Goal: Complete application form: Complete application form

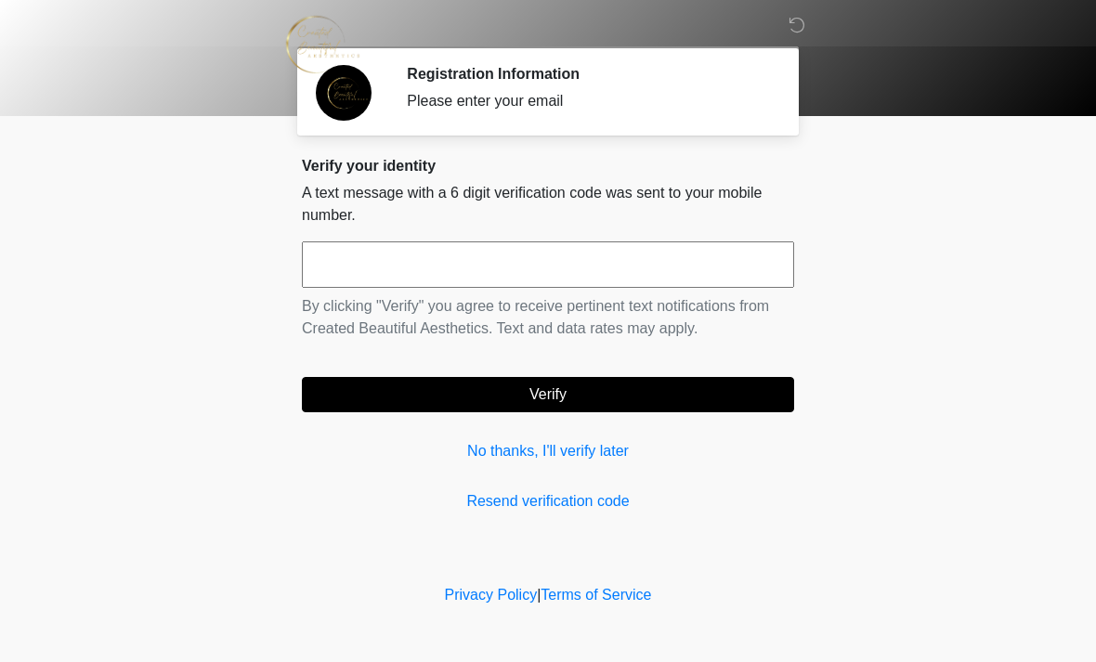
click at [431, 250] on input "text" at bounding box center [548, 265] width 492 height 46
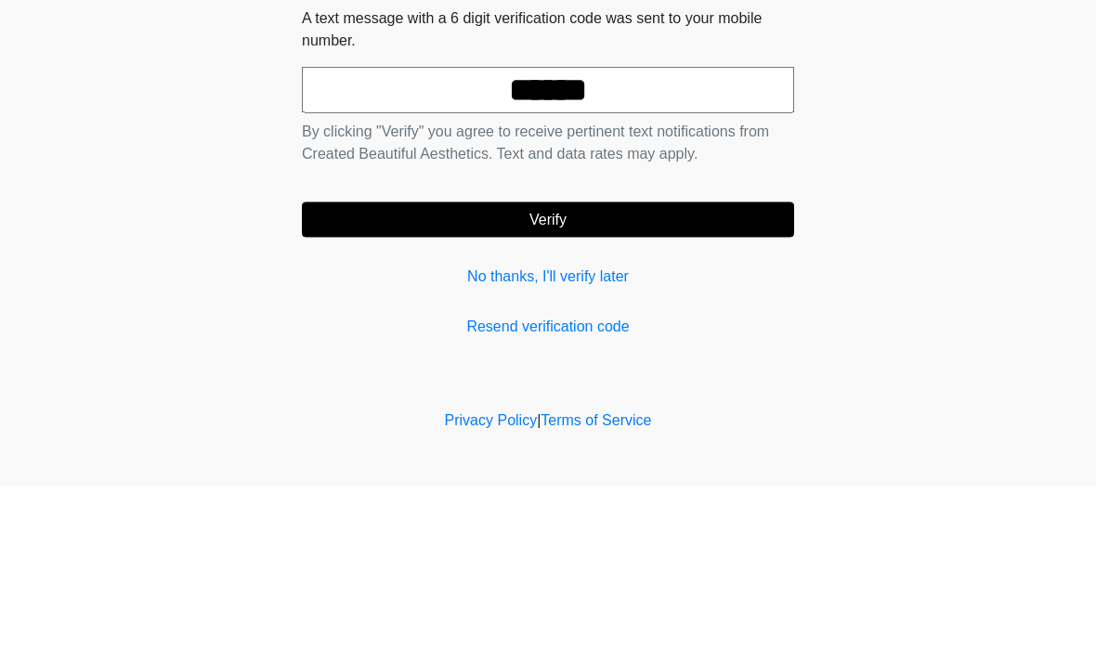
type input "******"
click at [720, 377] on button "Verify" at bounding box center [548, 394] width 492 height 35
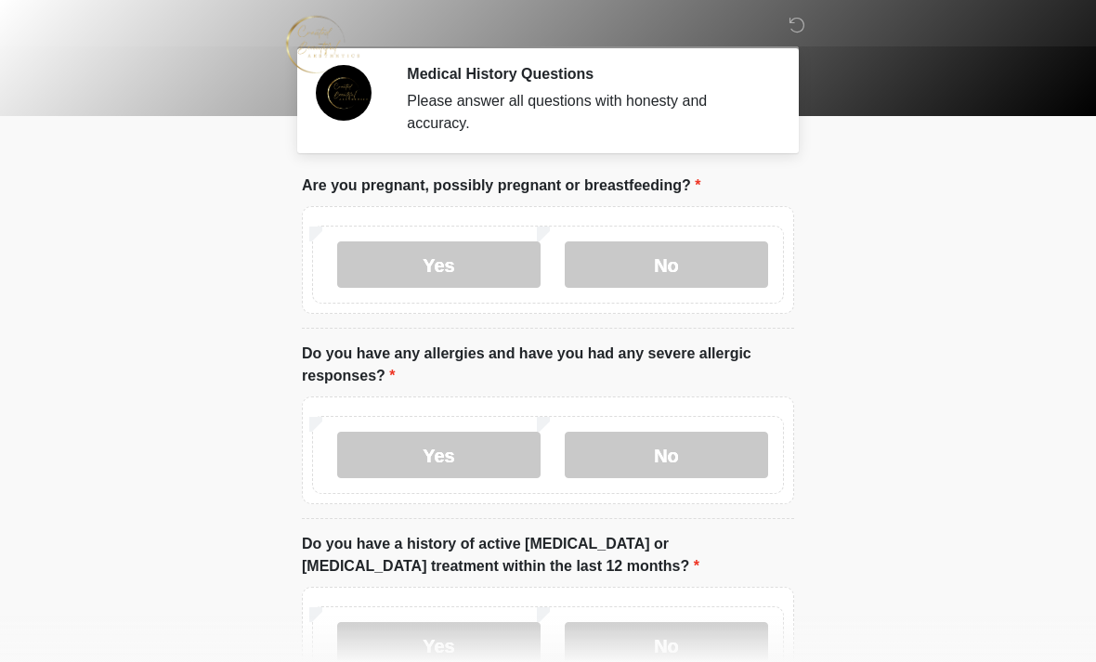
click at [705, 261] on label "No" at bounding box center [666, 265] width 203 height 46
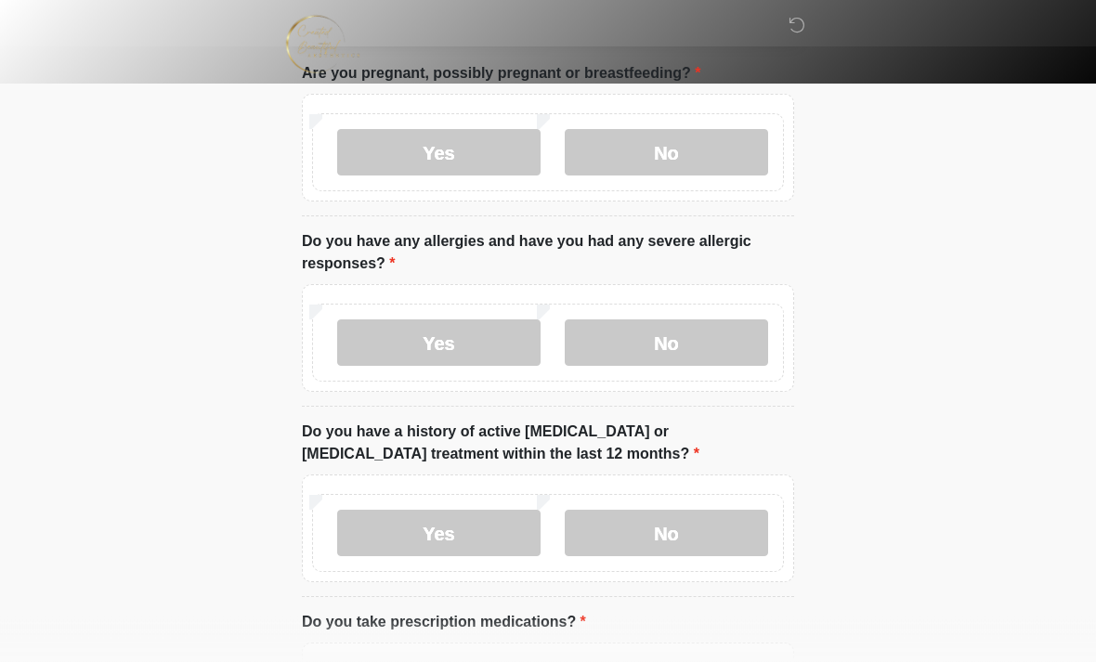
scroll to position [116, 0]
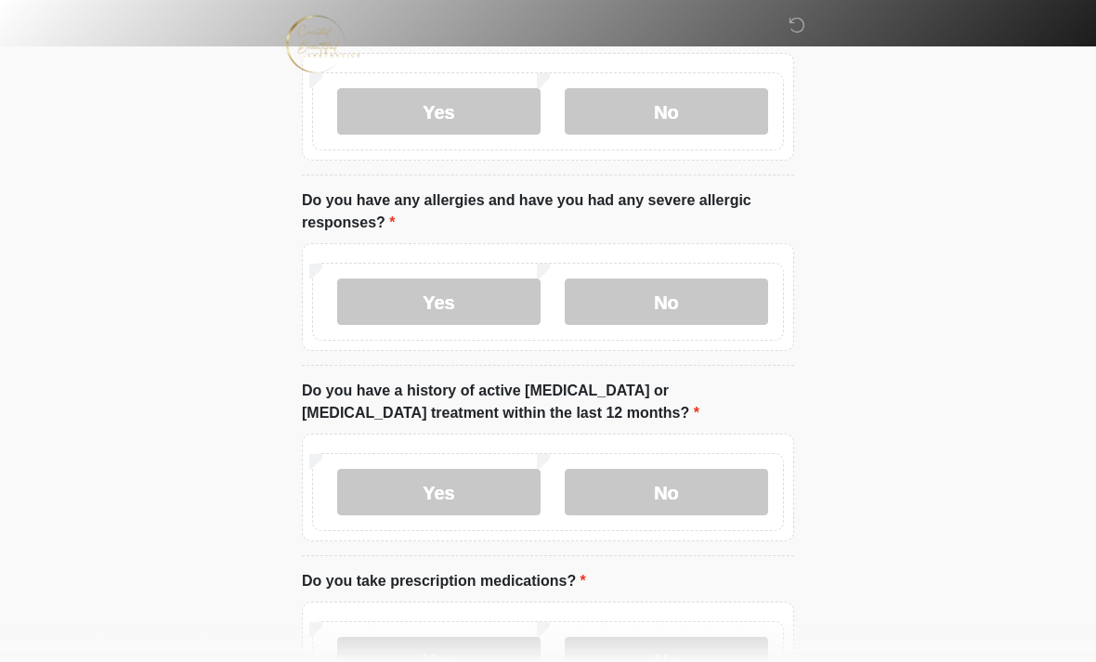
click at [699, 290] on label "No" at bounding box center [666, 303] width 203 height 46
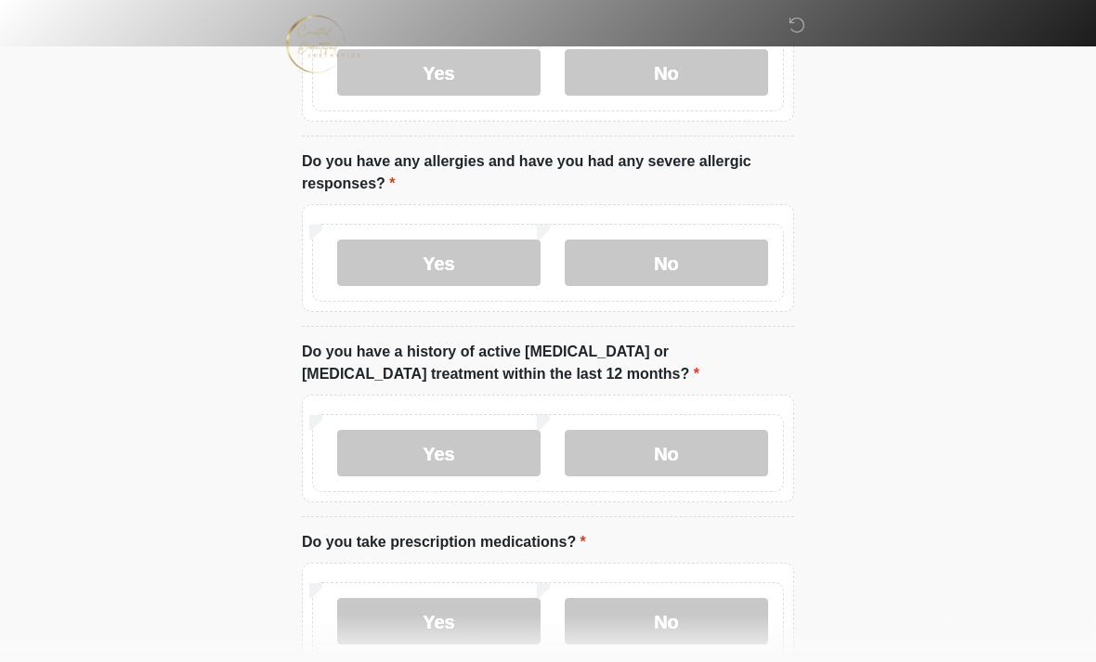
scroll to position [255, 0]
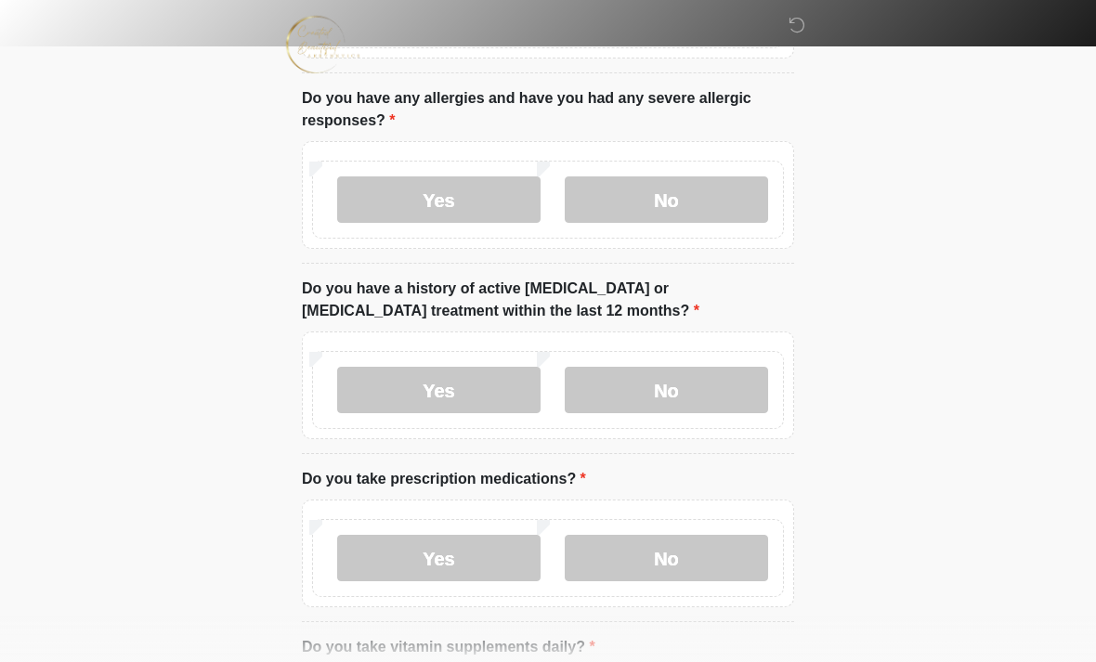
click at [477, 372] on label "Yes" at bounding box center [438, 390] width 203 height 46
click at [702, 382] on label "No" at bounding box center [666, 390] width 203 height 46
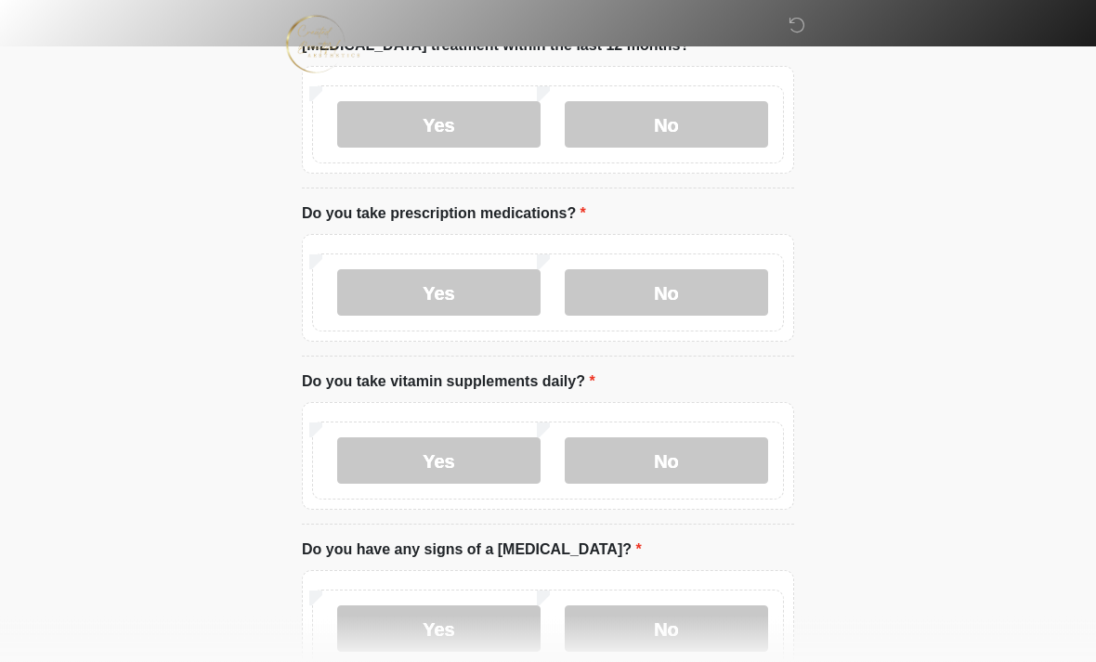
scroll to position [521, 0]
click at [490, 287] on label "Yes" at bounding box center [438, 292] width 203 height 46
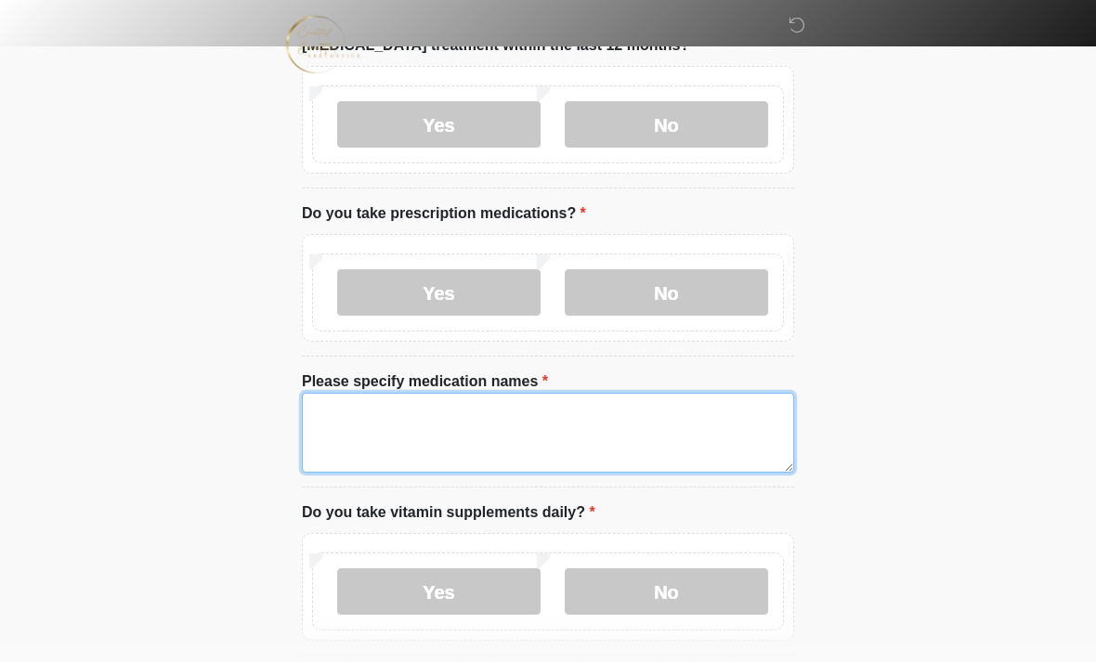
click at [412, 424] on textarea "Please specify medication names" at bounding box center [548, 433] width 492 height 80
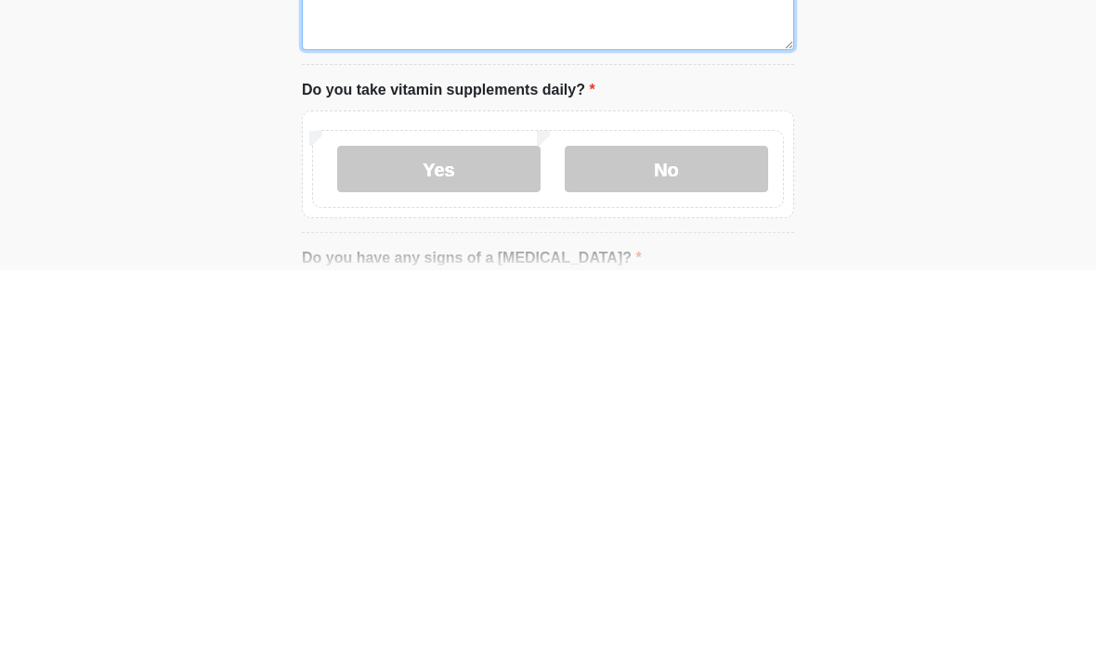
scroll to position [555, 0]
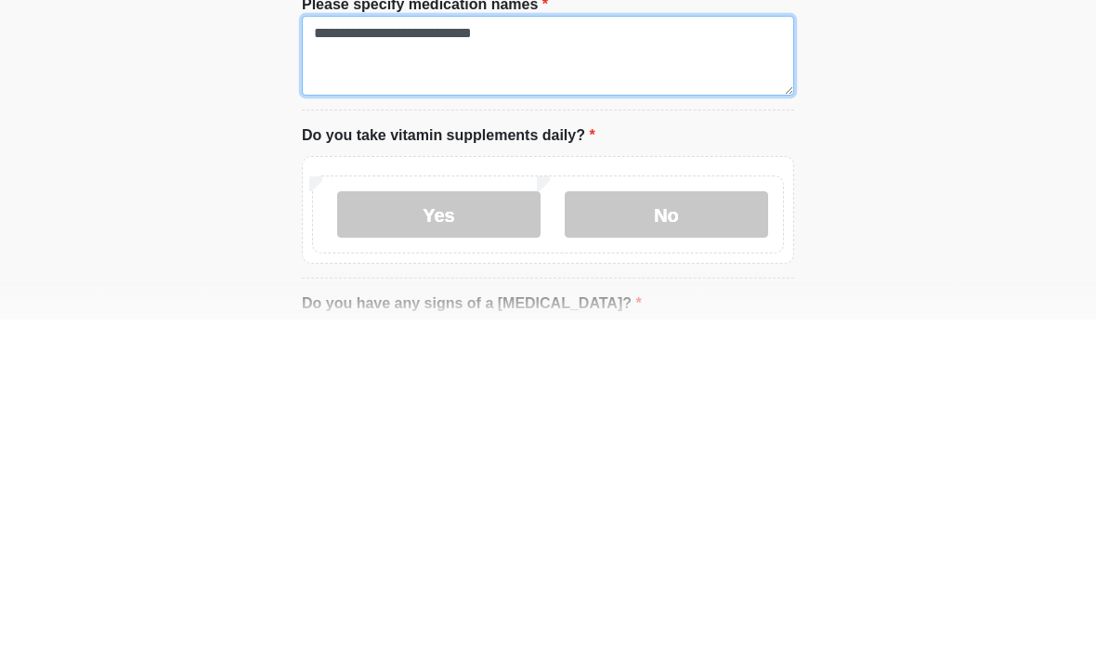
type textarea "**********"
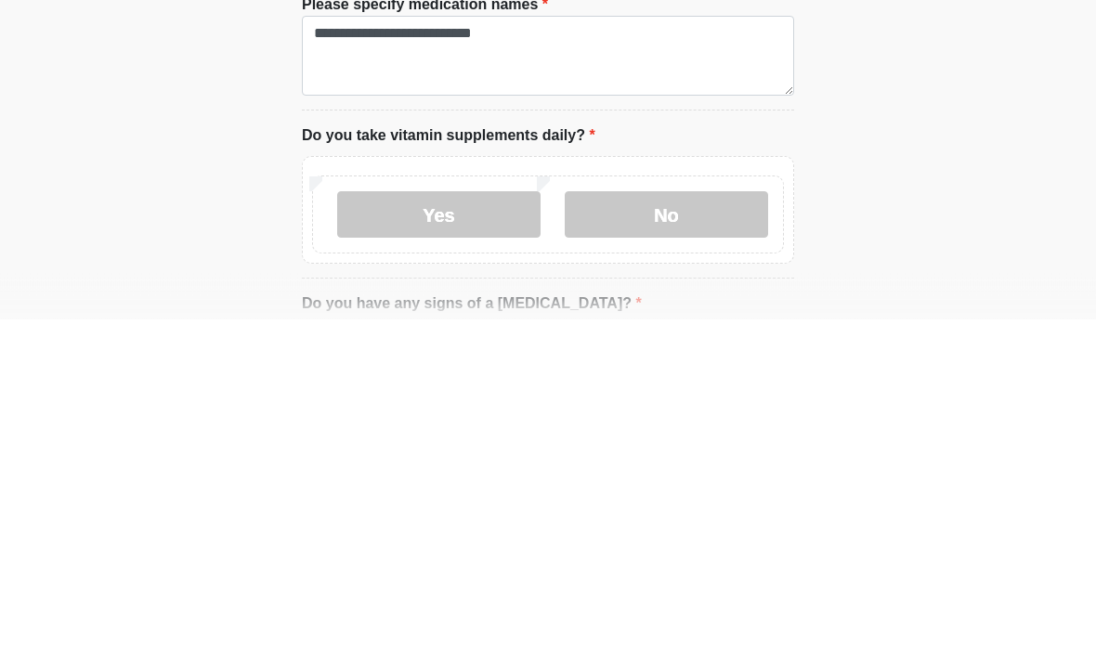
click at [509, 535] on label "Yes" at bounding box center [438, 558] width 203 height 46
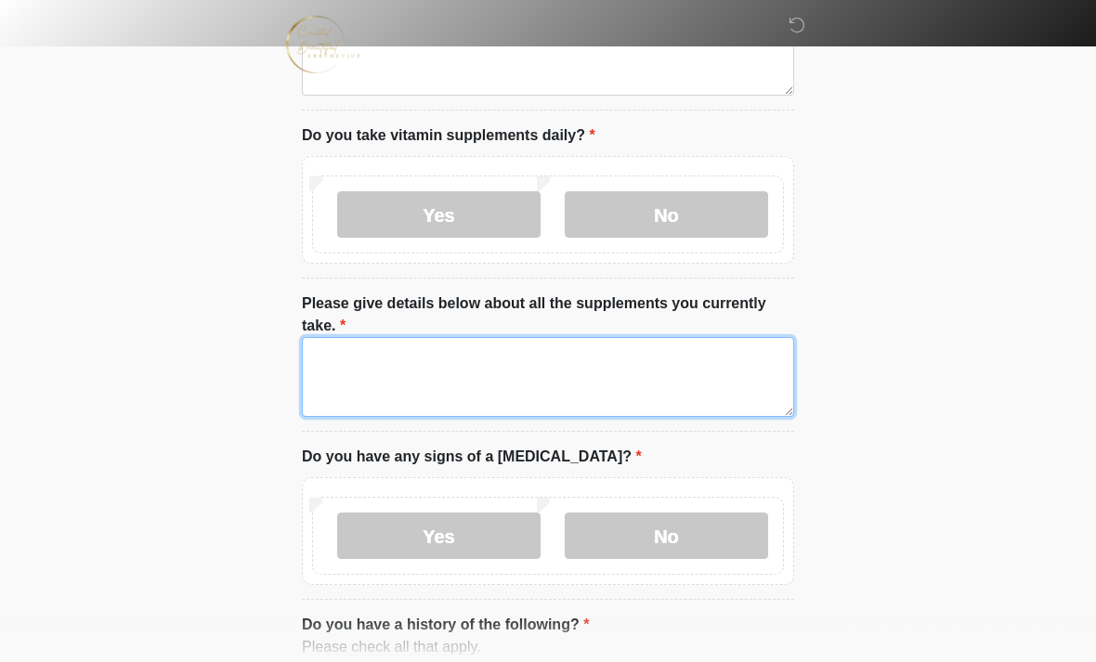
click at [487, 367] on textarea "Please give details below about all the supplements you currently take." at bounding box center [548, 377] width 492 height 80
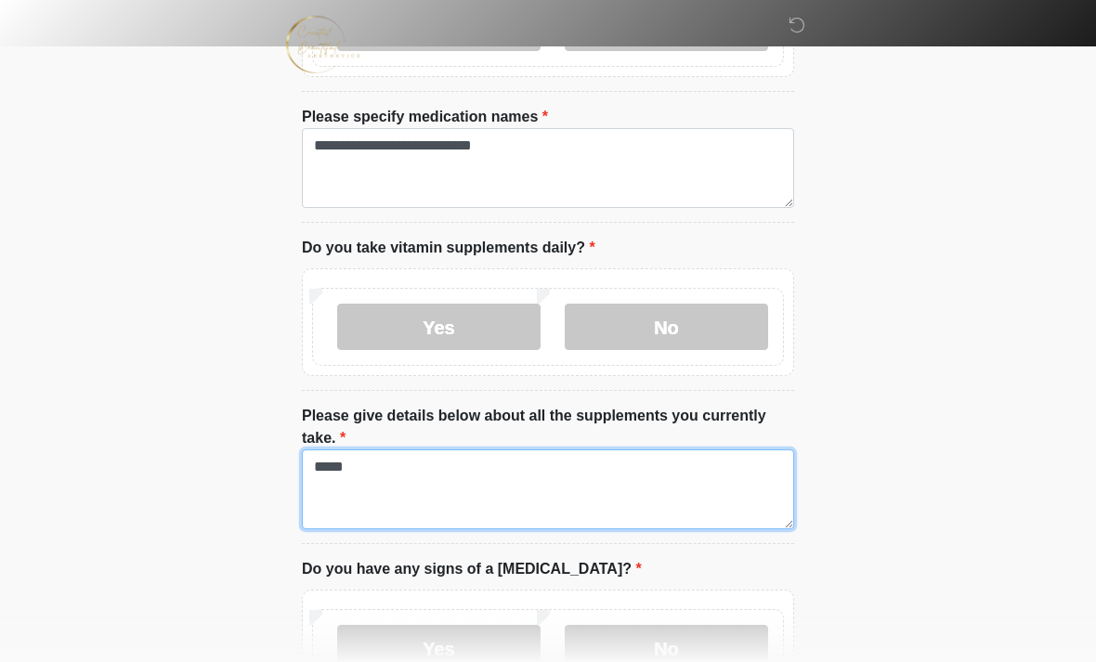
scroll to position [774, 0]
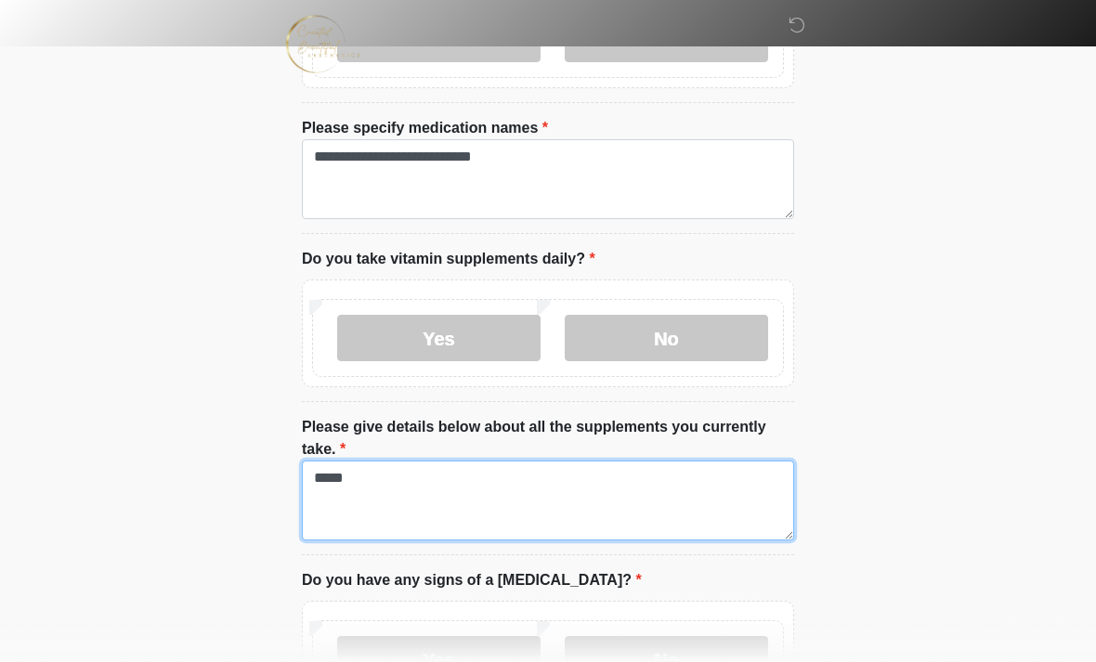
type textarea "*****"
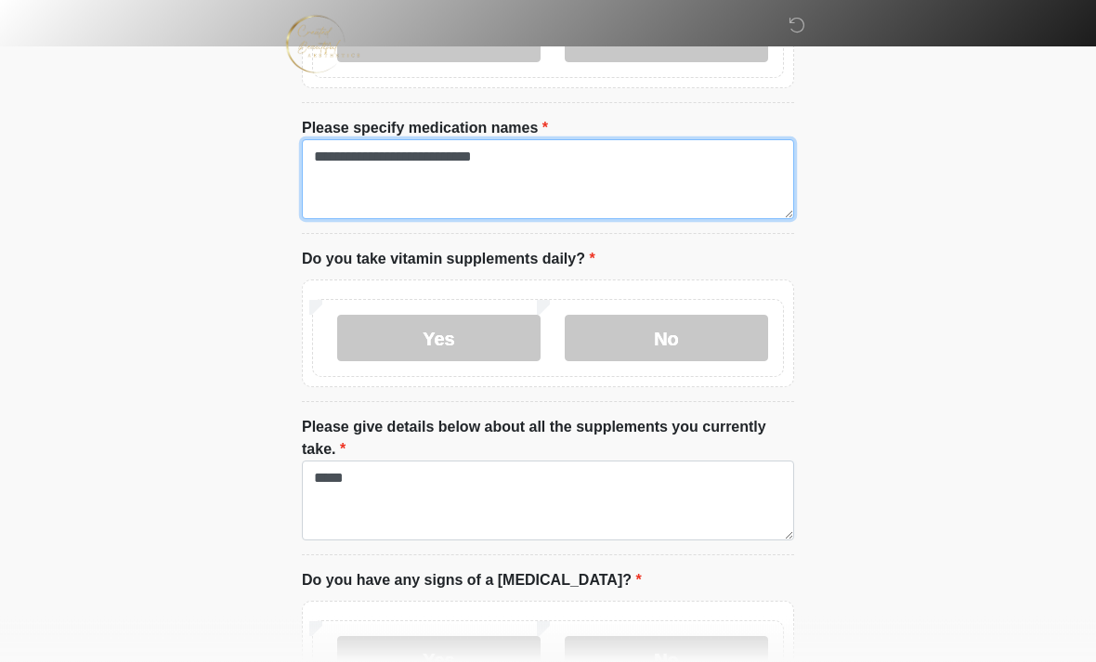
click at [530, 160] on textarea "**********" at bounding box center [548, 180] width 492 height 80
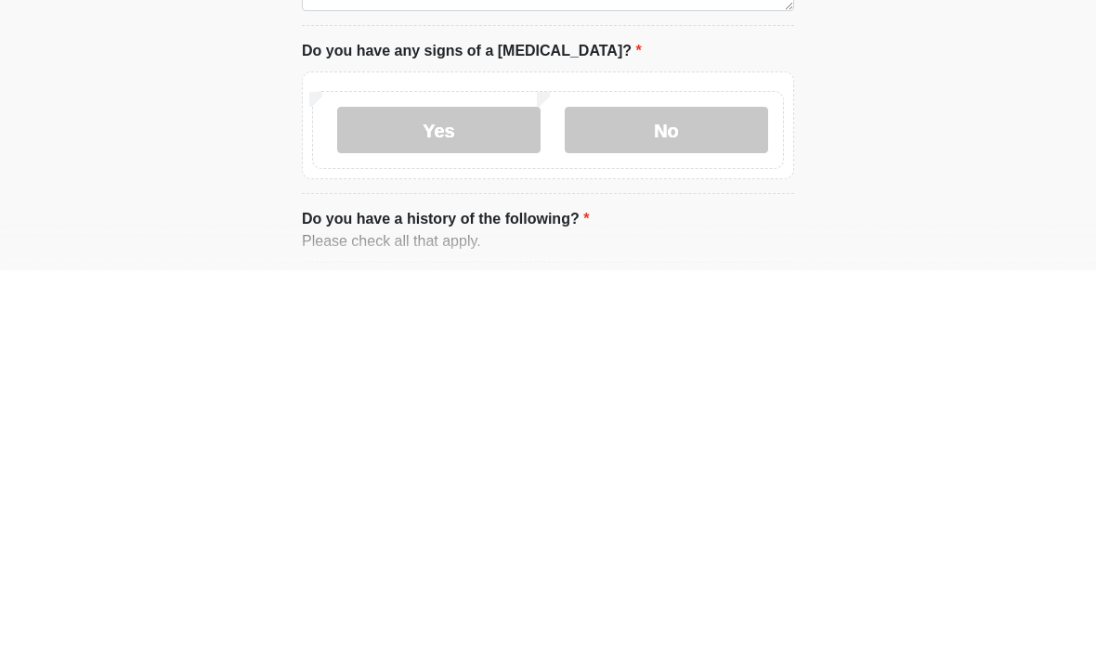
scroll to position [920, 0]
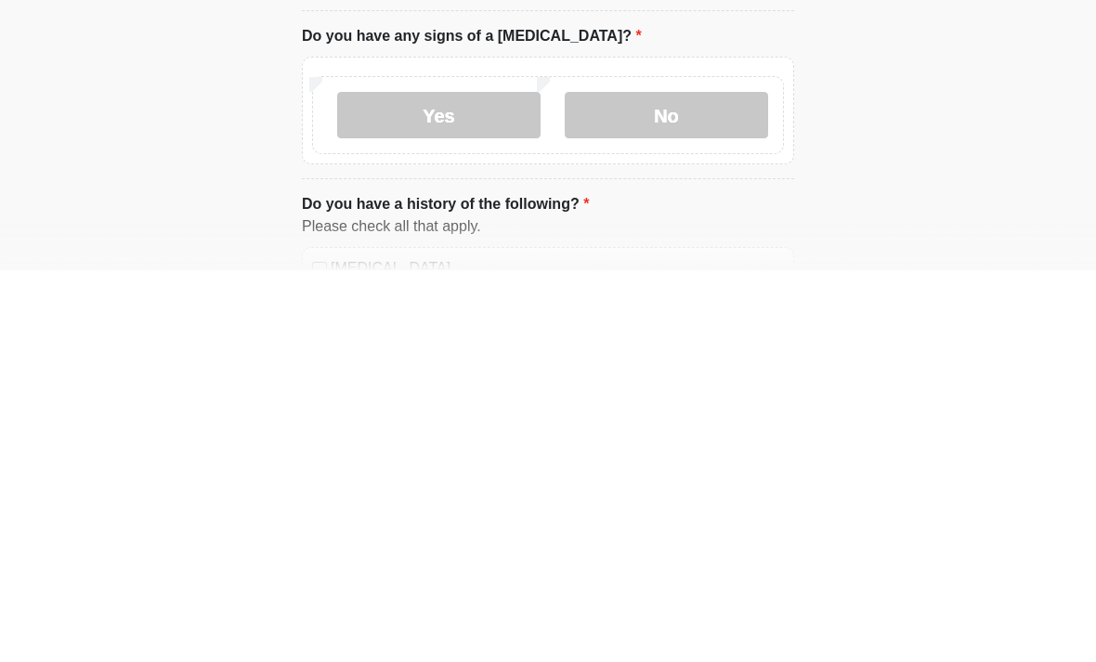
type textarea "**********"
click at [701, 484] on label "No" at bounding box center [666, 507] width 203 height 46
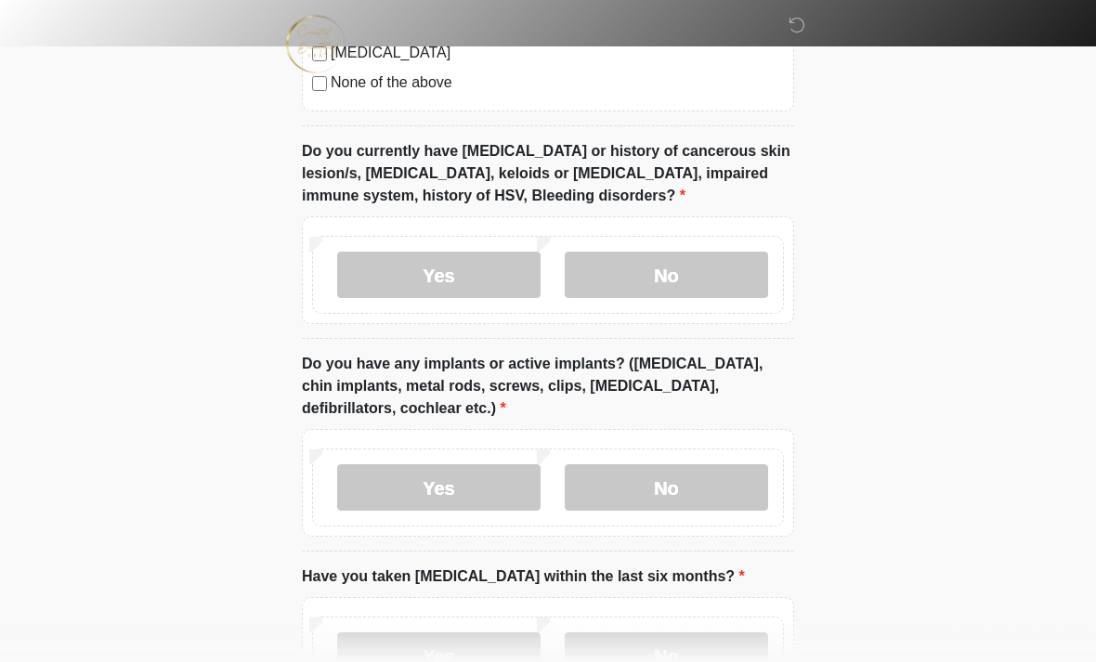
scroll to position [1832, 0]
click at [686, 265] on label "No" at bounding box center [666, 275] width 203 height 46
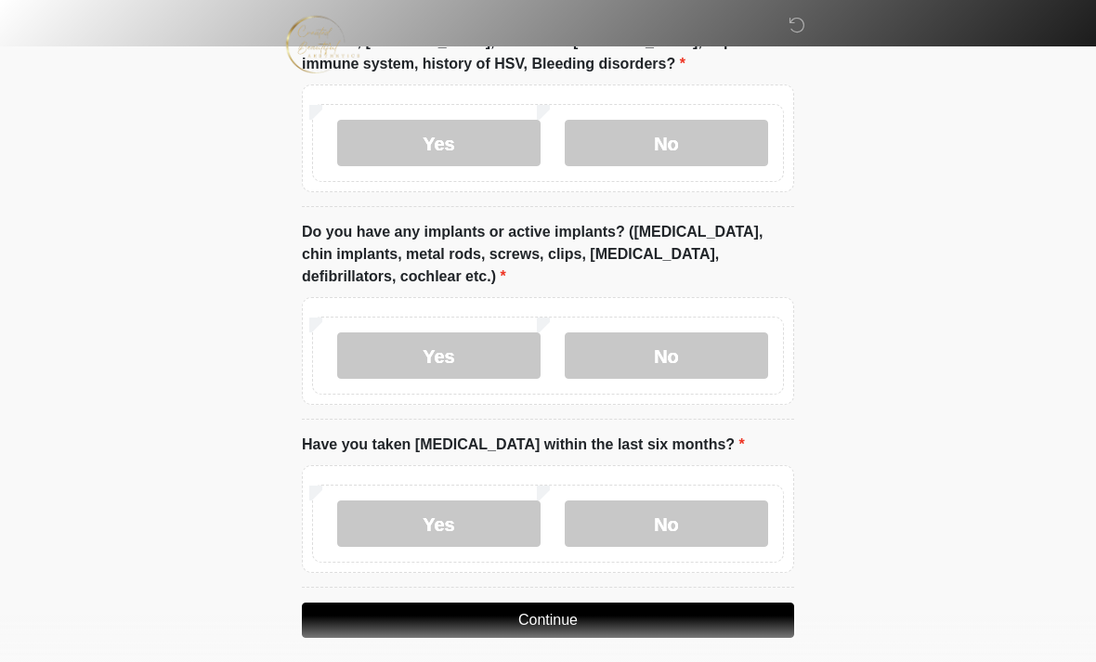
scroll to position [1975, 0]
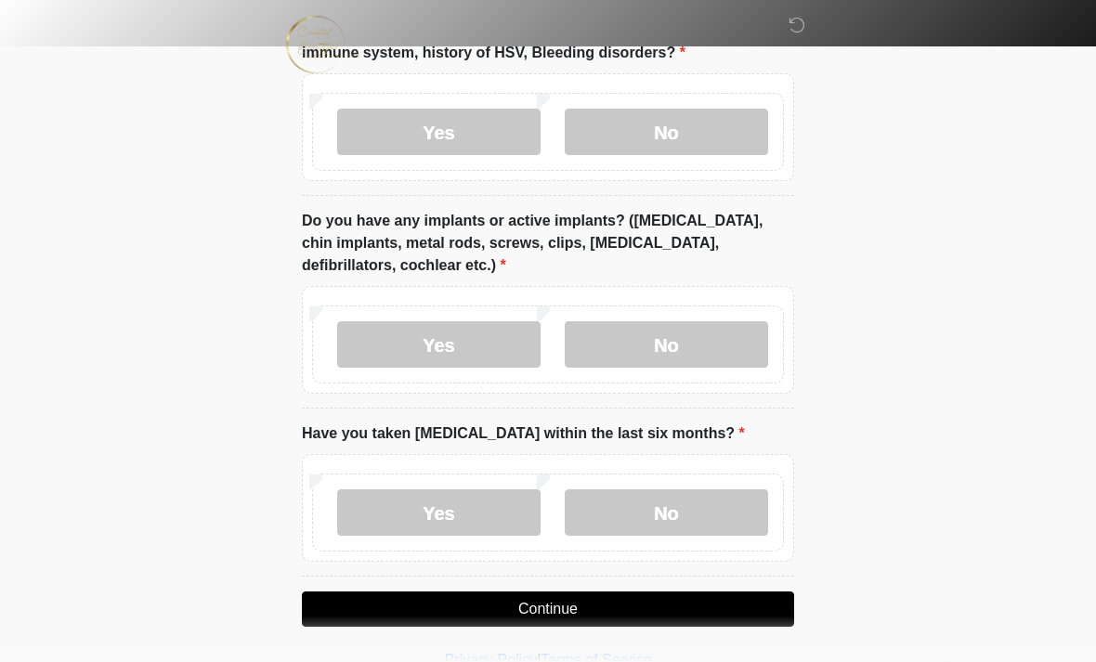
click at [723, 329] on label "No" at bounding box center [666, 344] width 203 height 46
click at [712, 507] on label "No" at bounding box center [666, 513] width 203 height 46
click at [743, 601] on button "Continue" at bounding box center [548, 609] width 492 height 35
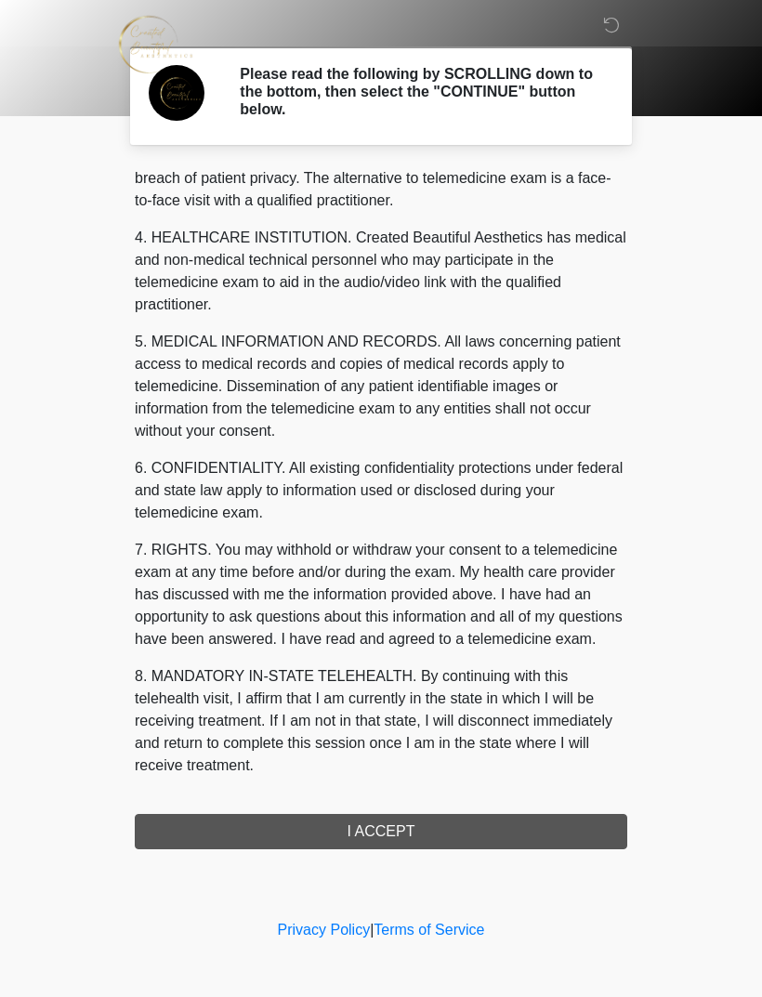
scroll to position [475, 0]
click at [436, 661] on button "I ACCEPT" at bounding box center [381, 831] width 492 height 35
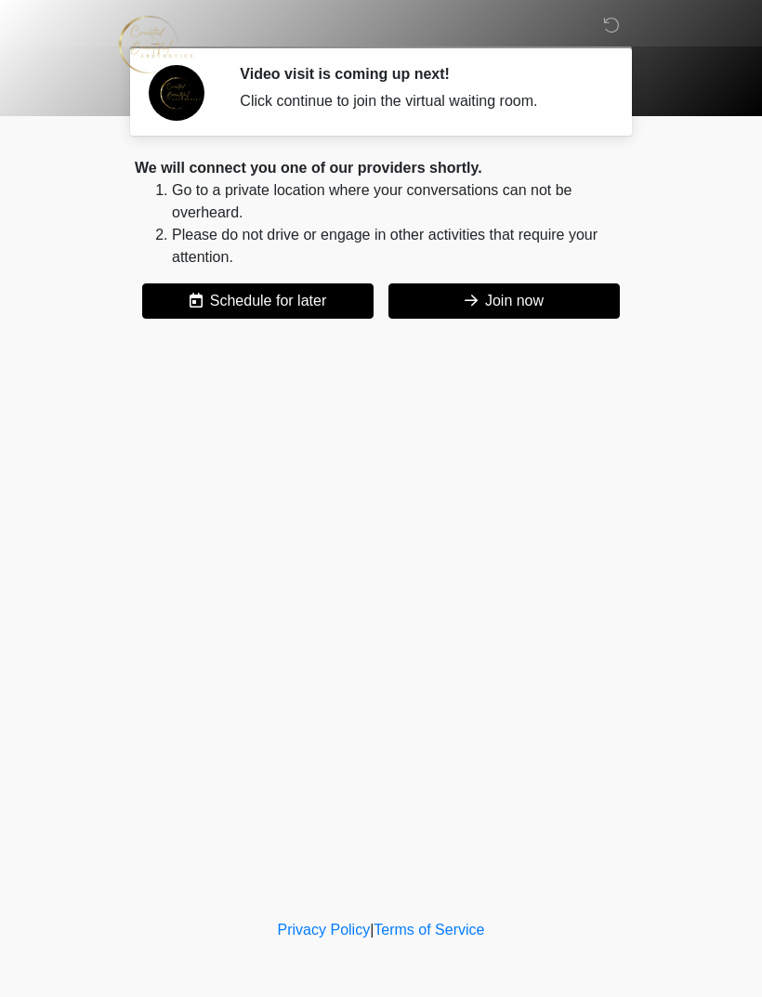
click at [542, 298] on button "Join now" at bounding box center [503, 300] width 231 height 35
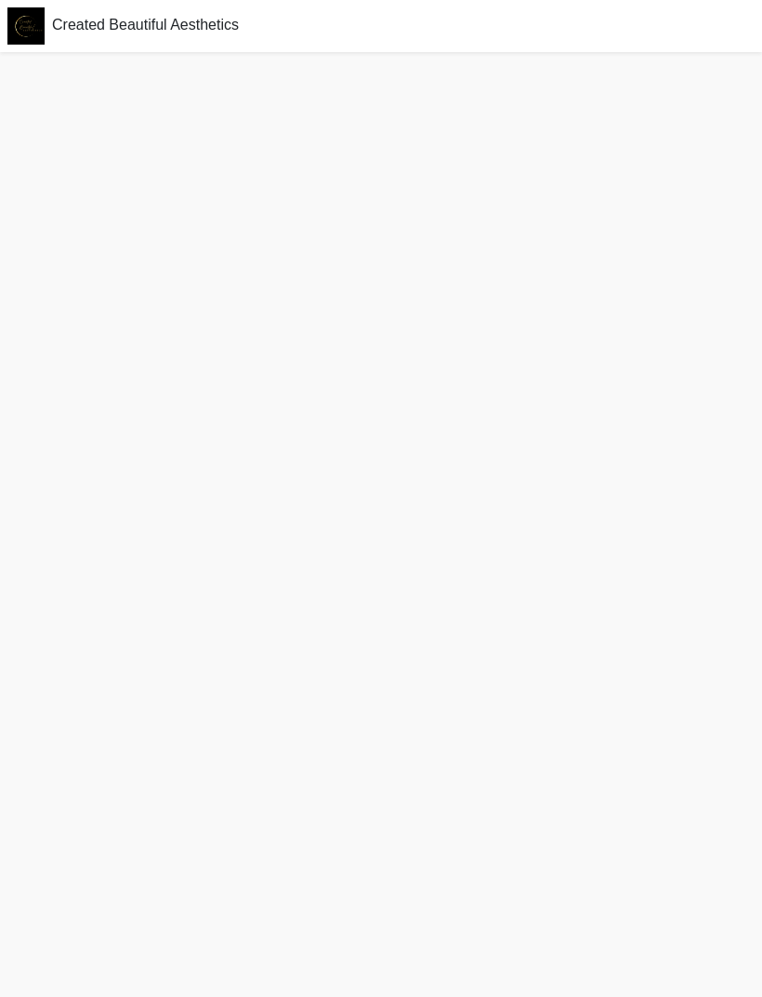
scroll to position [6, 0]
